Goal: Task Accomplishment & Management: Manage account settings

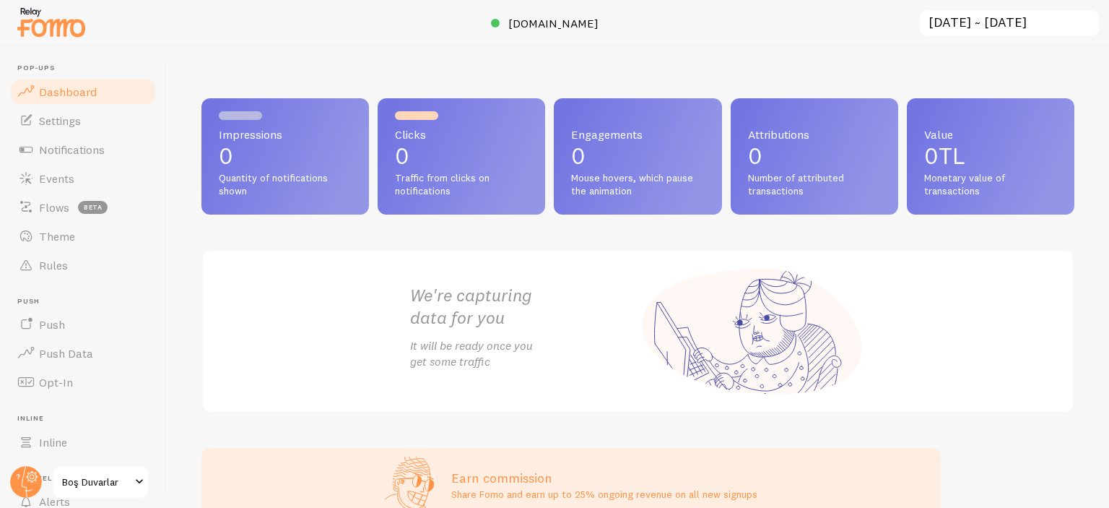
click at [304, 159] on p "0" at bounding box center [285, 155] width 133 height 23
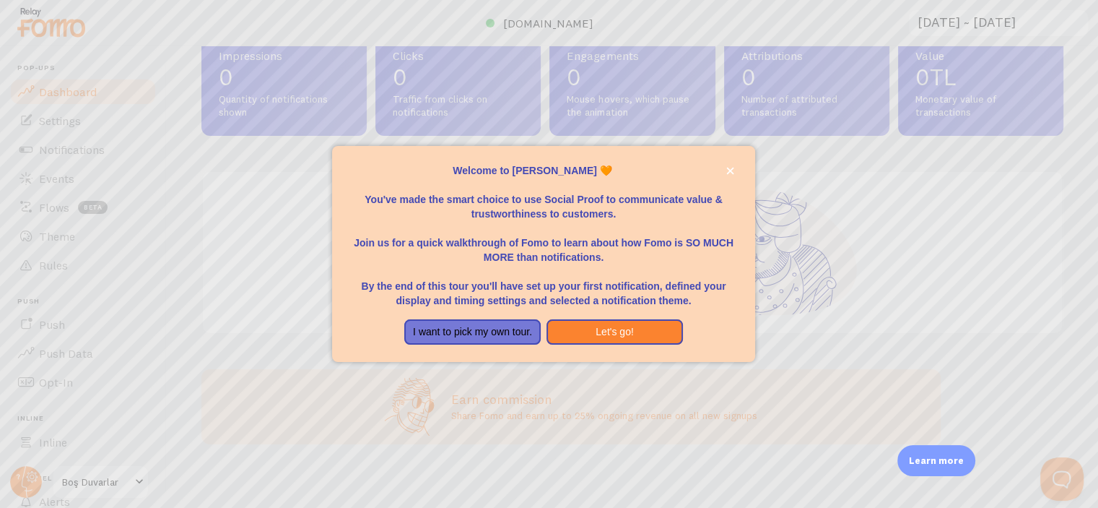
scroll to position [84, 0]
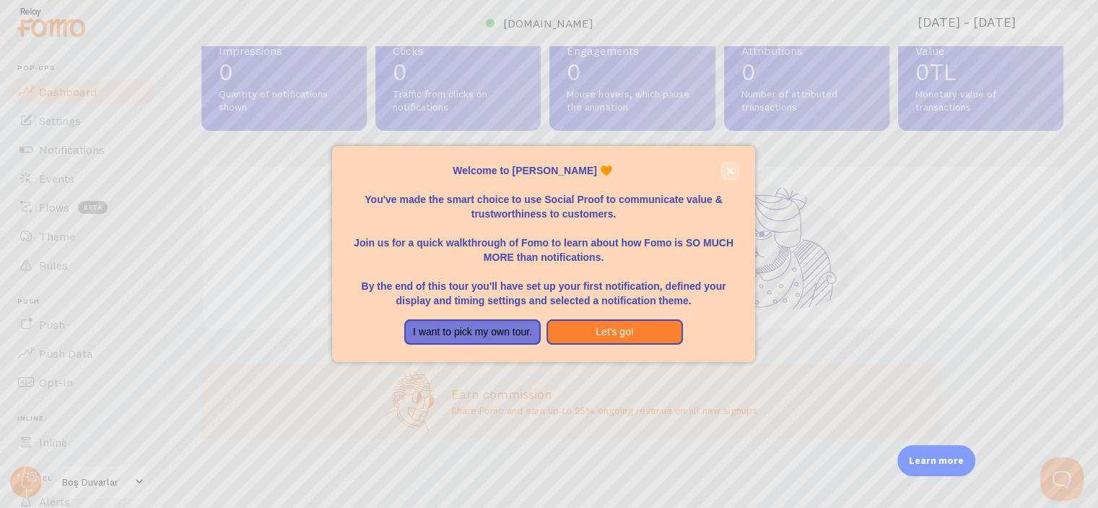
click at [733, 168] on icon "close," at bounding box center [730, 170] width 7 height 7
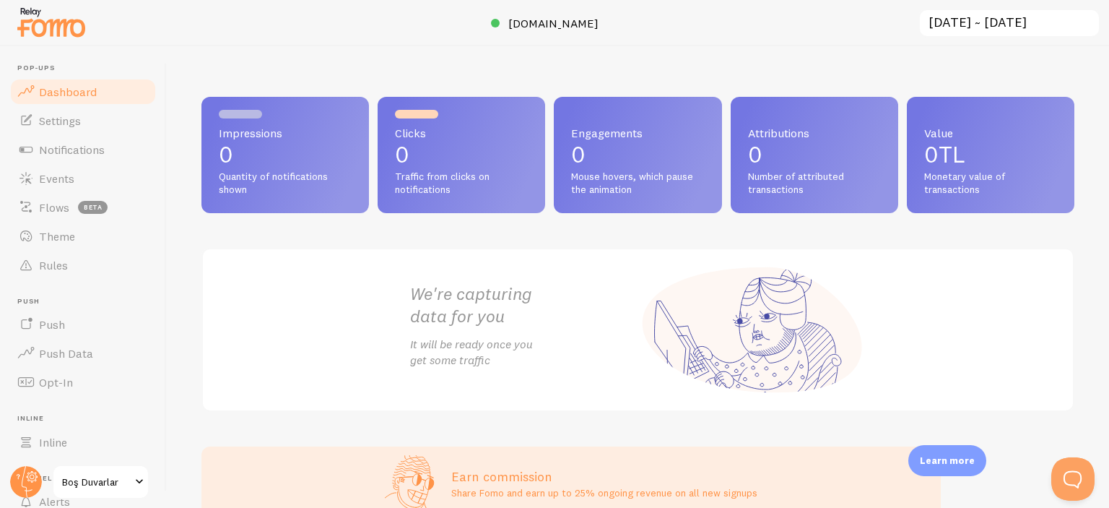
scroll to position [0, 0]
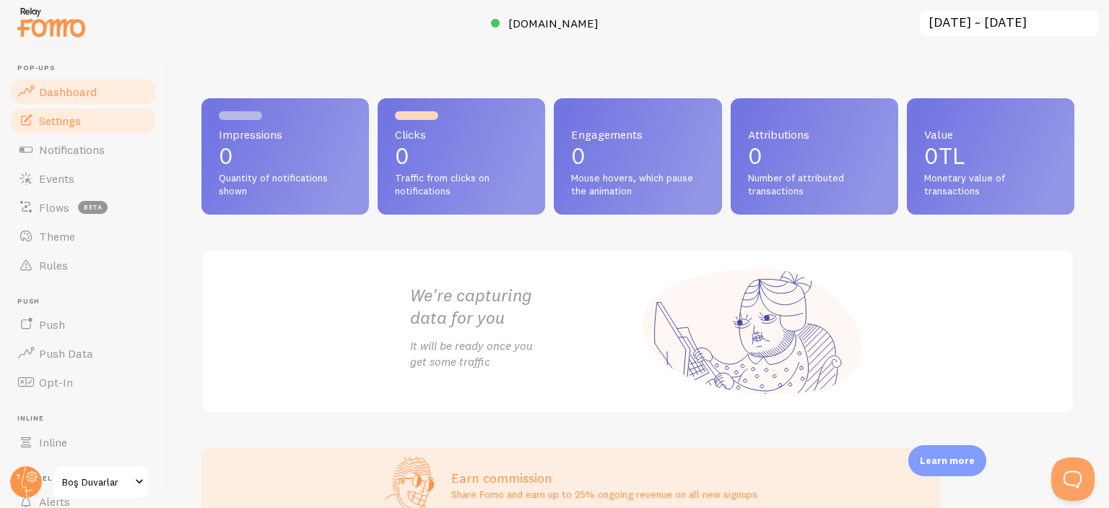
click at [87, 121] on link "Settings" at bounding box center [83, 120] width 149 height 29
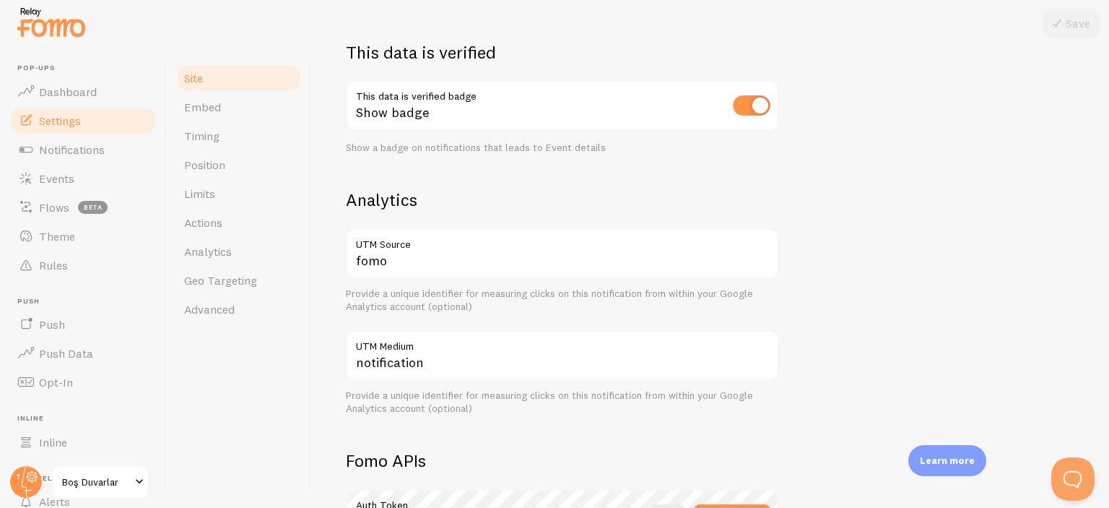
scroll to position [118, 0]
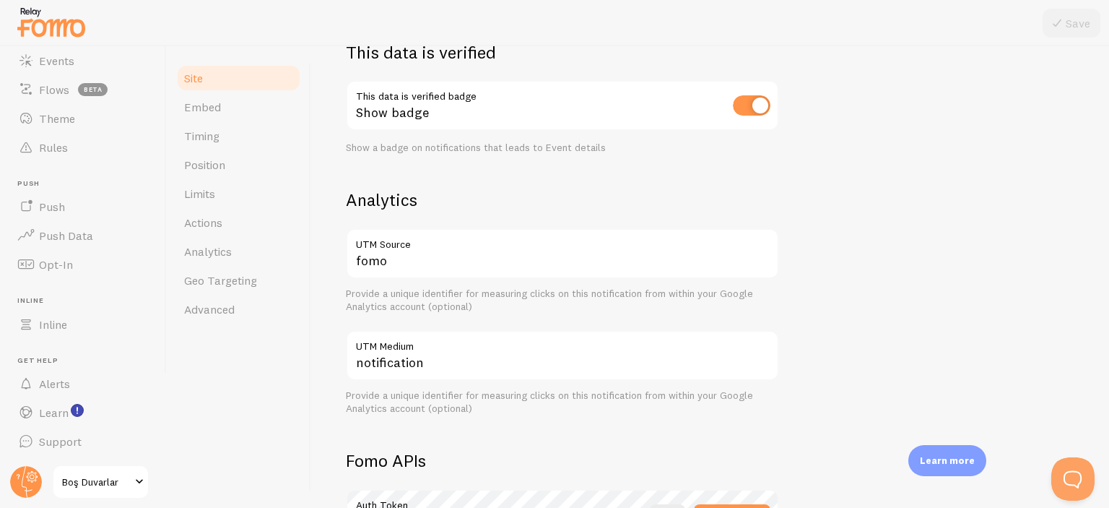
click at [94, 482] on span "Boş Duvarlar" at bounding box center [96, 481] width 69 height 17
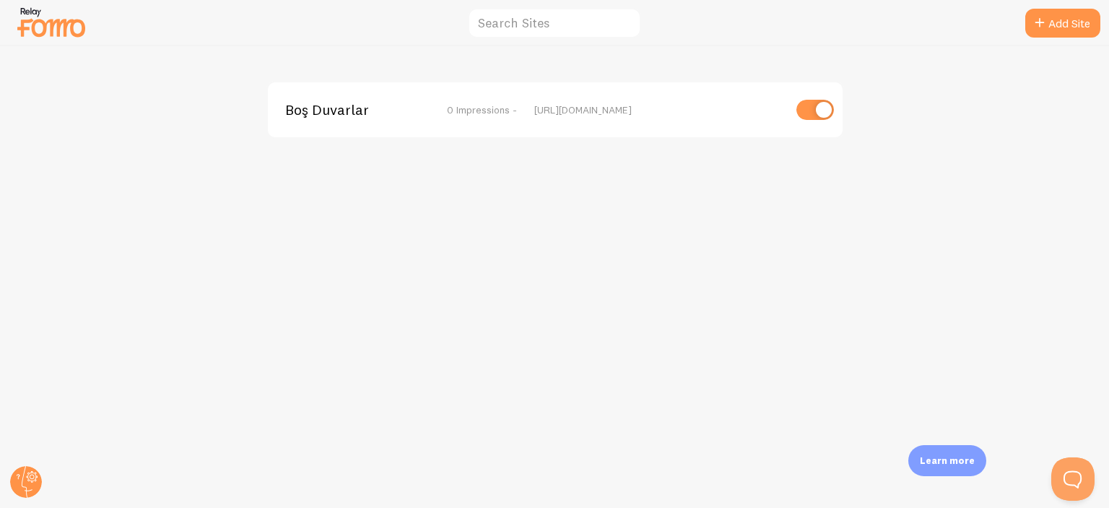
click at [812, 106] on input "checkbox" at bounding box center [815, 110] width 38 height 20
checkbox input "false"
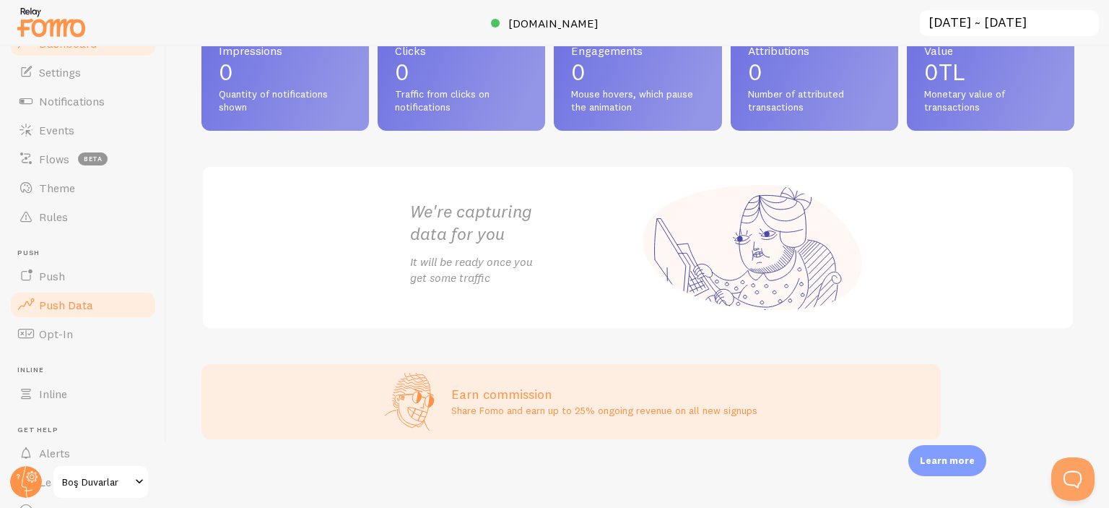
scroll to position [118, 0]
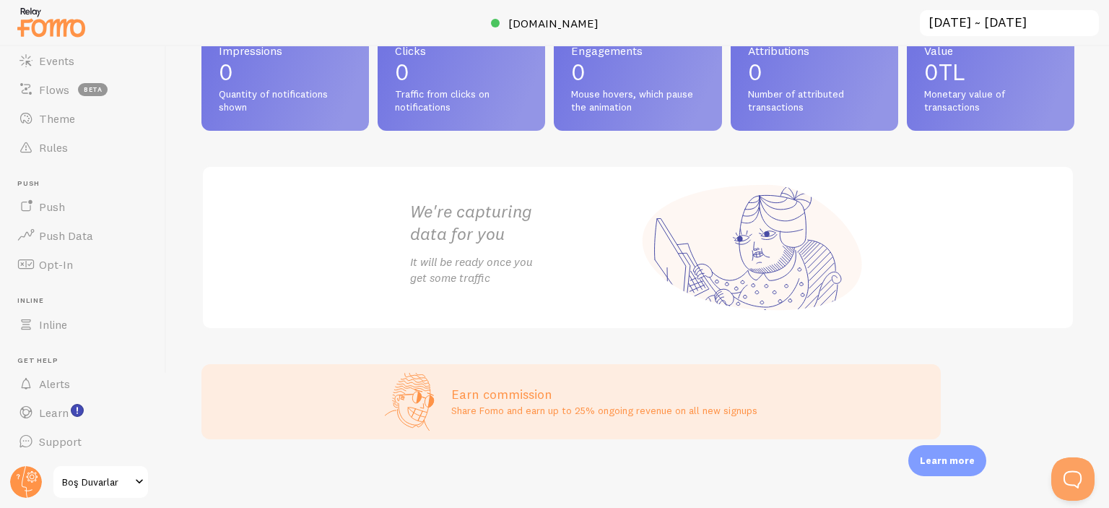
click at [134, 483] on span at bounding box center [139, 481] width 17 height 17
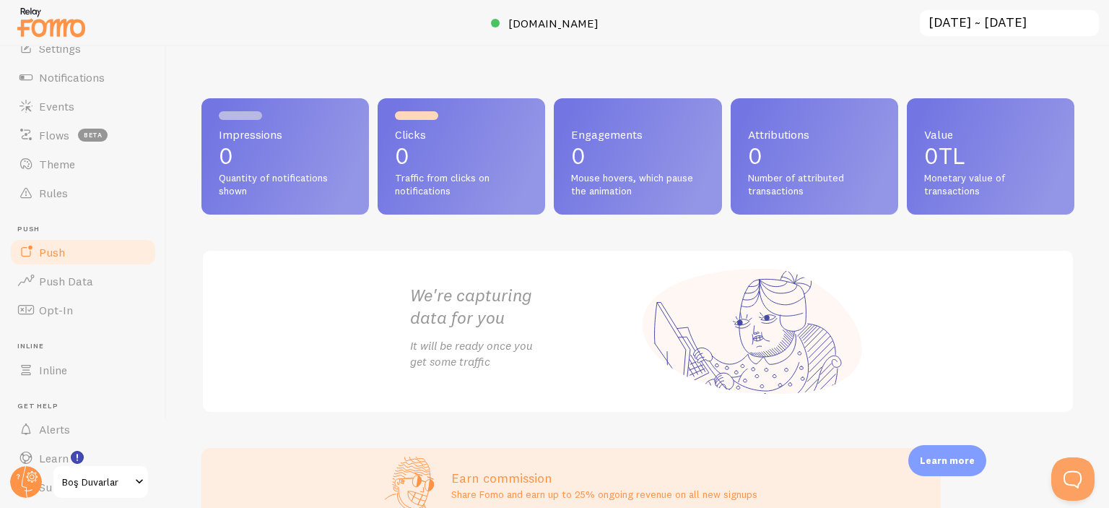
scroll to position [118, 0]
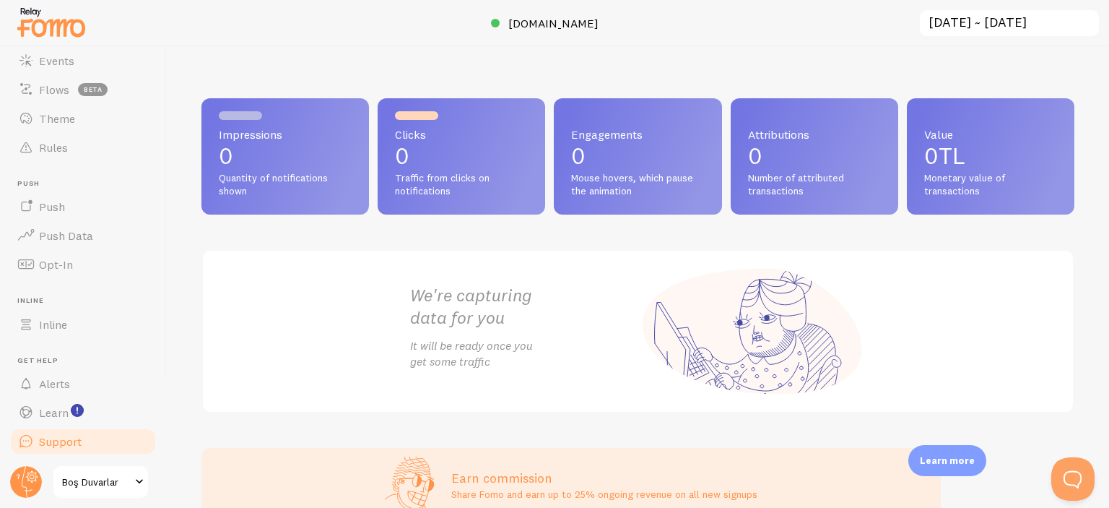
click at [97, 444] on link "Support" at bounding box center [83, 441] width 149 height 29
